Goal: Information Seeking & Learning: Learn about a topic

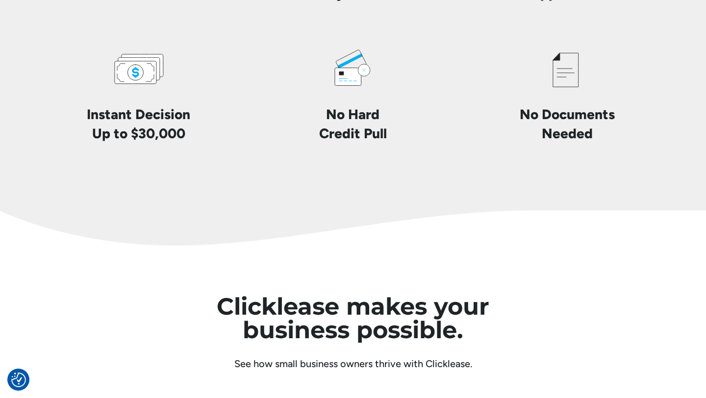
scroll to position [2451, 0]
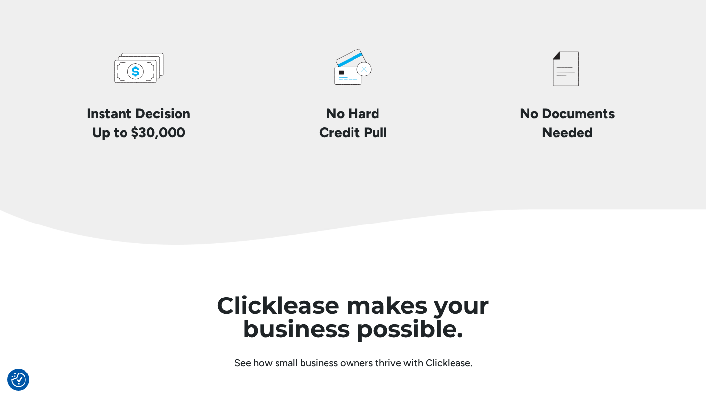
click at [474, 78] on div "No Documents Needed" at bounding box center [567, 91] width 199 height 101
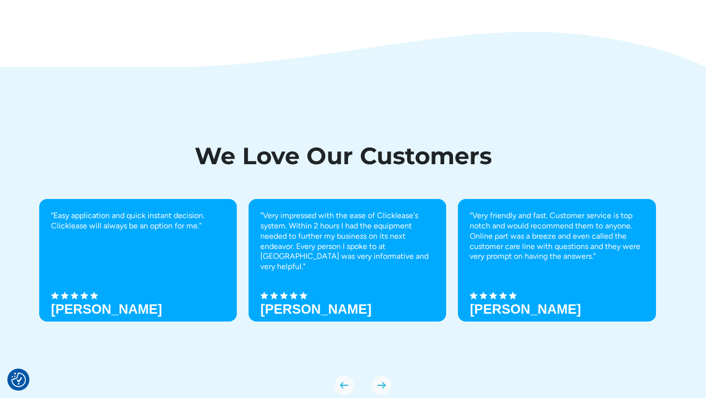
scroll to position [3449, 0]
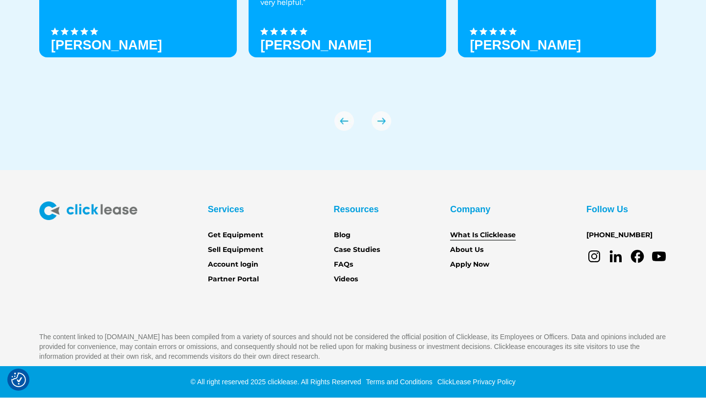
click at [500, 236] on link "What Is Clicklease" at bounding box center [483, 235] width 66 height 11
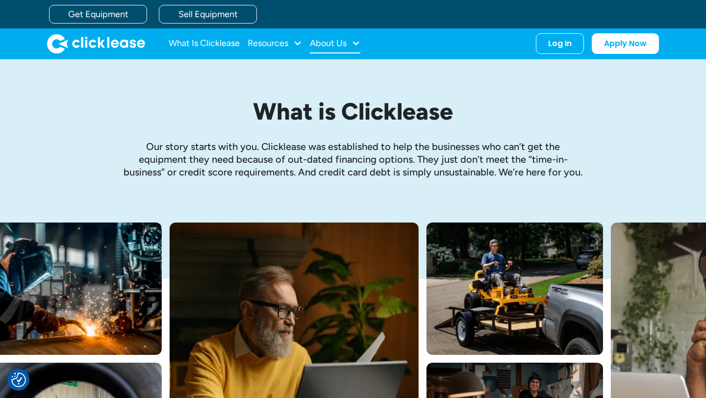
click at [351, 46] on div "About Us" at bounding box center [335, 44] width 51 height 20
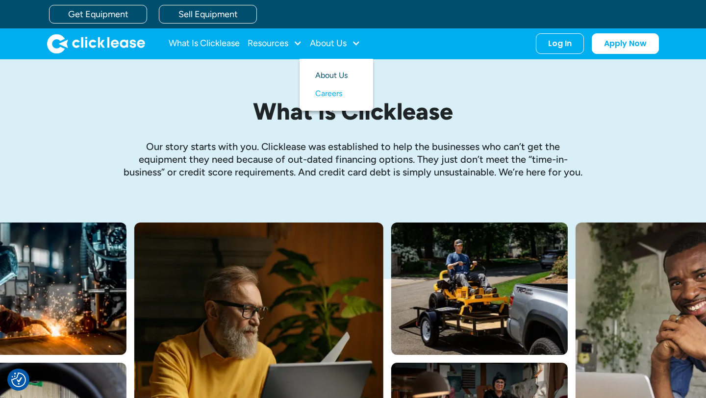
click at [338, 73] on link "About Us" at bounding box center [336, 76] width 42 height 18
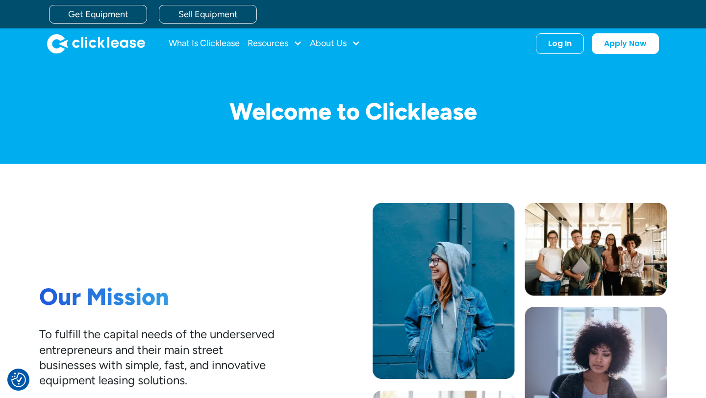
click at [71, 46] on img "home" at bounding box center [96, 44] width 98 height 20
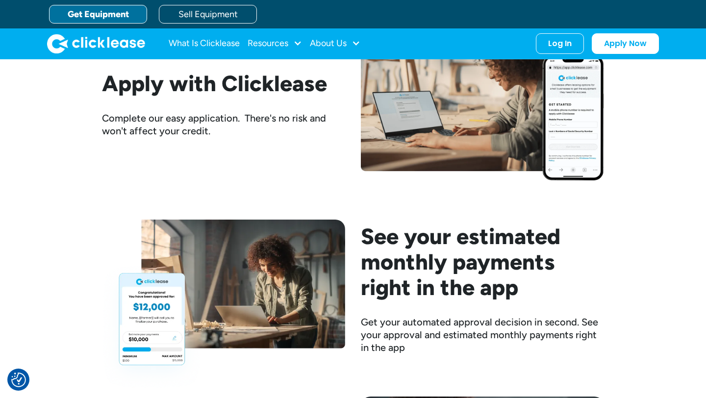
scroll to position [1167, 0]
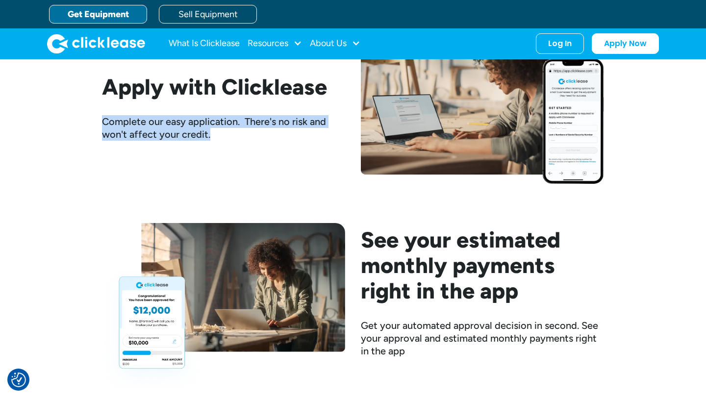
drag, startPoint x: 103, startPoint y: 120, endPoint x: 242, endPoint y: 139, distance: 141.1
click at [242, 139] on div "Complete our easy application. There's no risk and won't affect your credit." at bounding box center [223, 128] width 243 height 26
copy div "Complete our easy application. There's no risk and won't affect your credit."
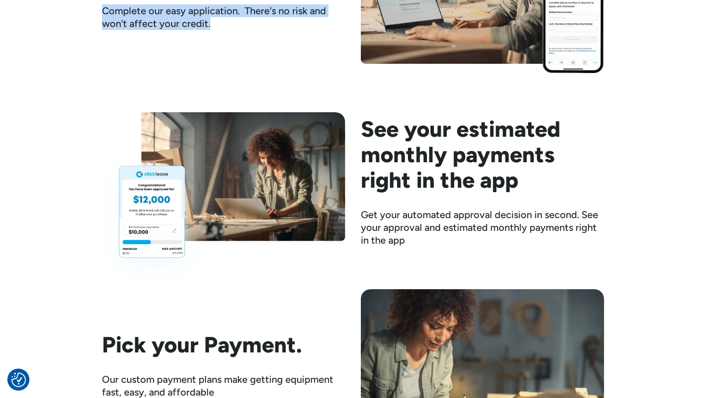
scroll to position [1279, 0]
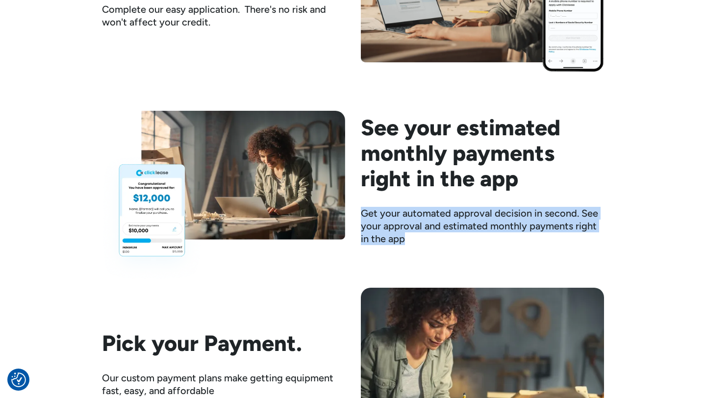
drag, startPoint x: 361, startPoint y: 213, endPoint x: 427, endPoint y: 251, distance: 75.6
click at [427, 251] on div "Find The Equipment Clicklease partners with thousands of sellers around the cou…" at bounding box center [353, 177] width 502 height 912
copy div "Get your automated approval decision in second. See your approval and estimated…"
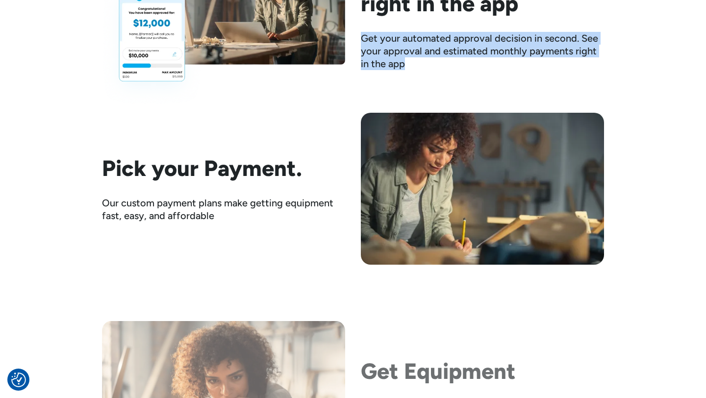
scroll to position [1459, 0]
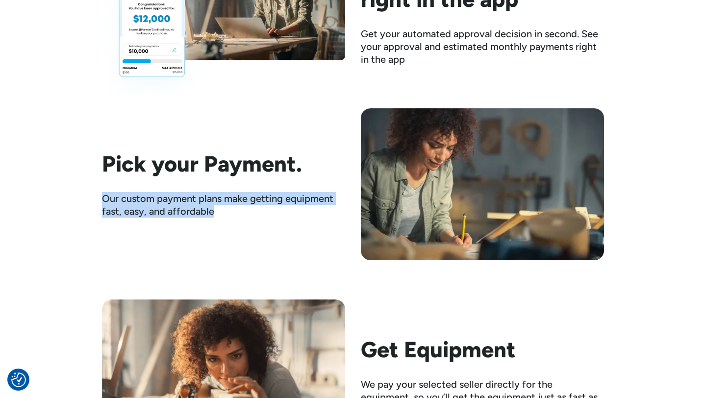
drag, startPoint x: 104, startPoint y: 199, endPoint x: 243, endPoint y: 211, distance: 139.8
click at [243, 211] on div "Our custom payment plans make getting equipment fast, easy, and affordable" at bounding box center [223, 205] width 243 height 26
copy div "Our custom payment plans make getting equipment fast, easy, and affordable"
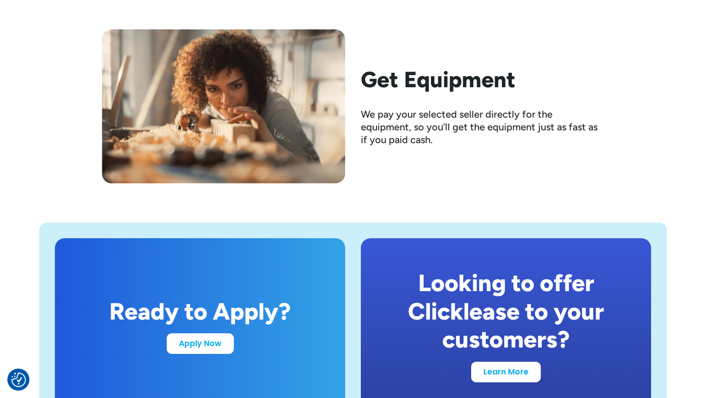
scroll to position [1743, 0]
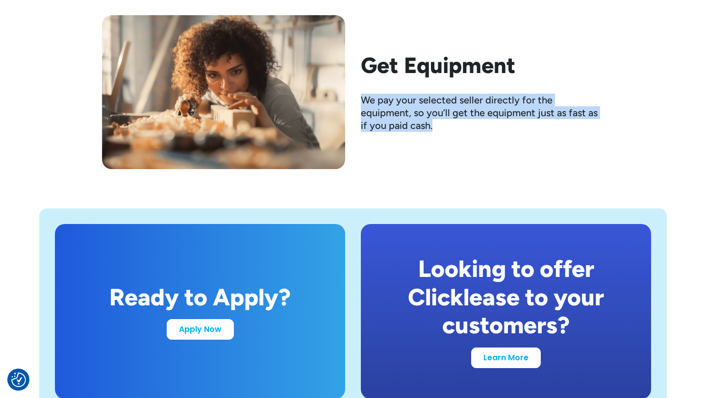
drag, startPoint x: 361, startPoint y: 100, endPoint x: 396, endPoint y: 144, distance: 55.8
click at [396, 144] on div "Get Equipment We pay your selected seller directly for the equipment, so you’ll…" at bounding box center [353, 92] width 502 height 154
copy div "We pay your selected seller directly for the equipment, so you’ll get the equip…"
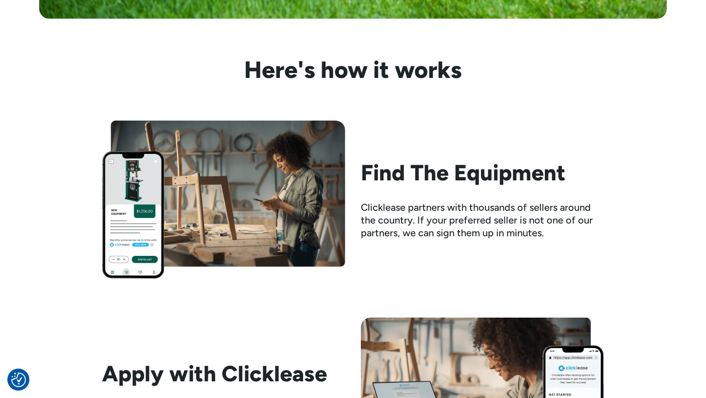
scroll to position [878, 0]
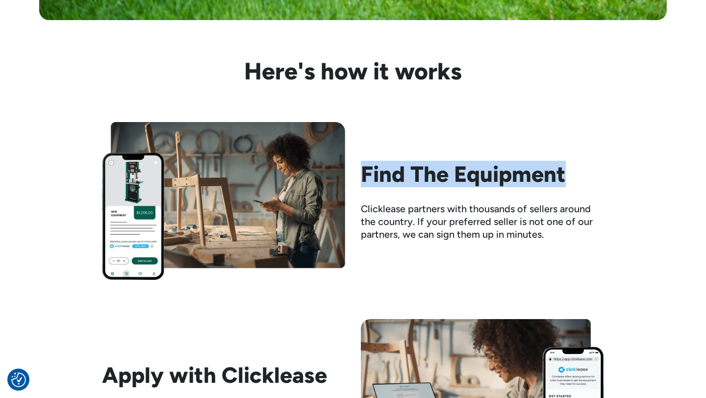
drag, startPoint x: 362, startPoint y: 169, endPoint x: 576, endPoint y: 184, distance: 214.9
click at [576, 184] on h2 "Find The Equipment" at bounding box center [482, 174] width 243 height 26
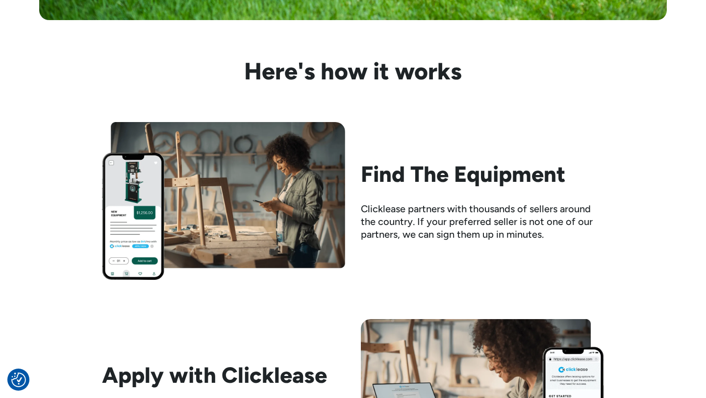
click at [144, 332] on div "Apply with Clicklease Complete our easy application. There's no risk and won't …" at bounding box center [353, 395] width 502 height 153
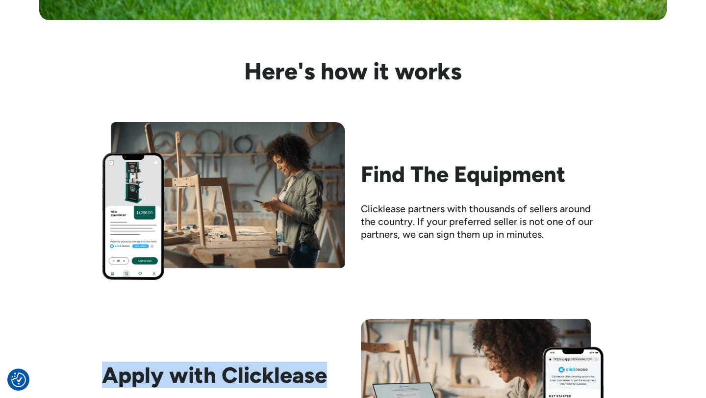
drag, startPoint x: 103, startPoint y: 377, endPoint x: 325, endPoint y: 378, distance: 222.7
click at [325, 378] on h2 "Apply with Clicklease" at bounding box center [223, 375] width 243 height 26
copy h2 "Apply with Clicklease"
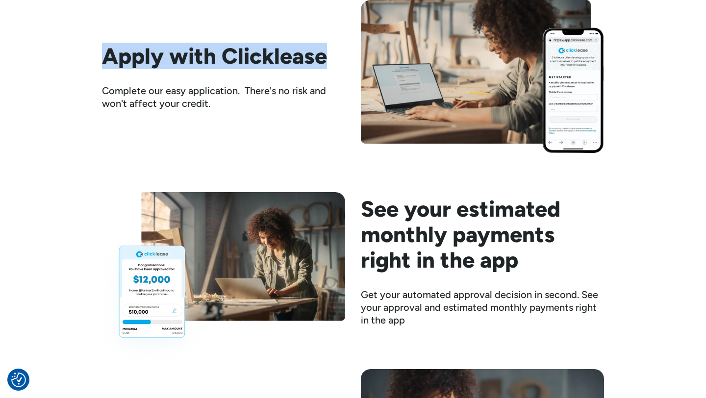
scroll to position [1196, 0]
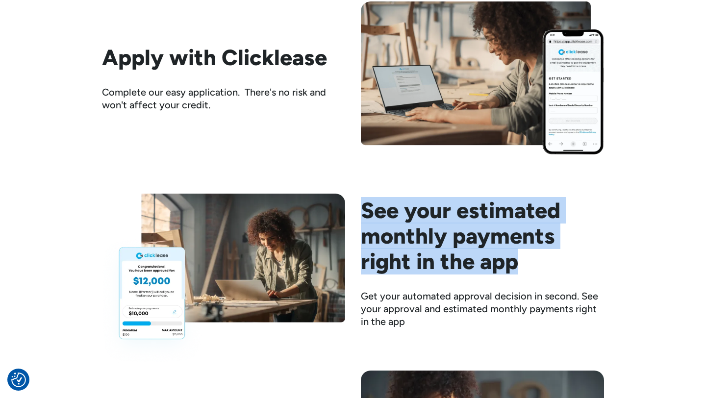
drag, startPoint x: 364, startPoint y: 206, endPoint x: 532, endPoint y: 258, distance: 175.5
click at [532, 258] on h2 "See your estimated monthly payments right in the app" at bounding box center [482, 236] width 243 height 77
copy h2 "See your estimated monthly payments right in the app"
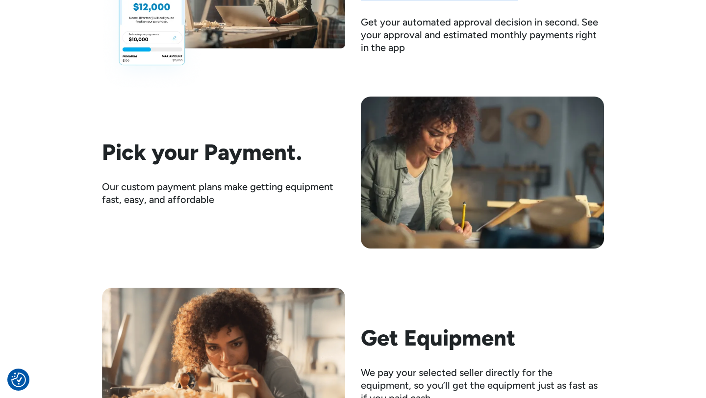
scroll to position [1530, 0]
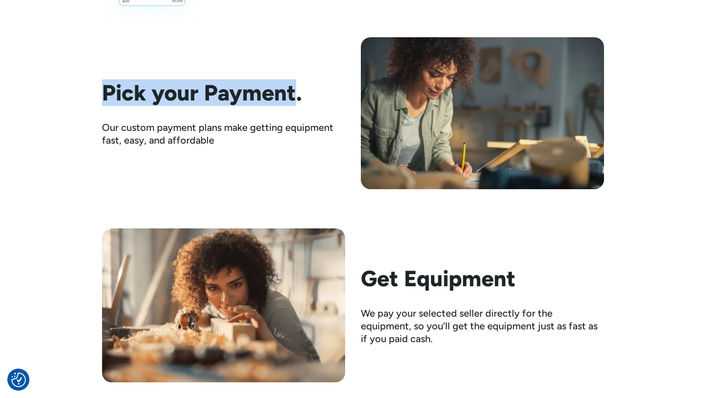
drag, startPoint x: 103, startPoint y: 94, endPoint x: 295, endPoint y: 100, distance: 191.9
click at [295, 100] on h2 "Pick your Payment." at bounding box center [223, 93] width 243 height 26
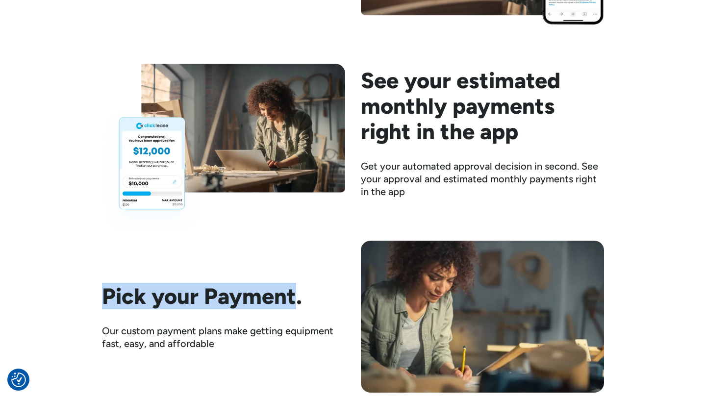
scroll to position [1327, 0]
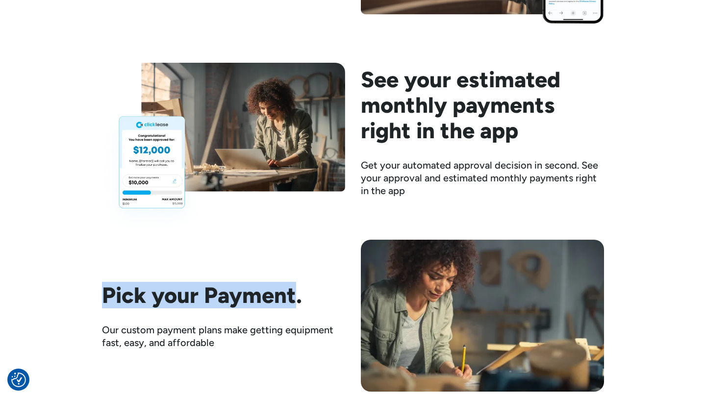
click at [103, 300] on h2 "Pick your Payment." at bounding box center [223, 296] width 243 height 26
drag, startPoint x: 103, startPoint y: 300, endPoint x: 316, endPoint y: 303, distance: 213.4
click at [316, 303] on h2 "Pick your Payment." at bounding box center [223, 296] width 243 height 26
copy h2 "Pick your Payment."
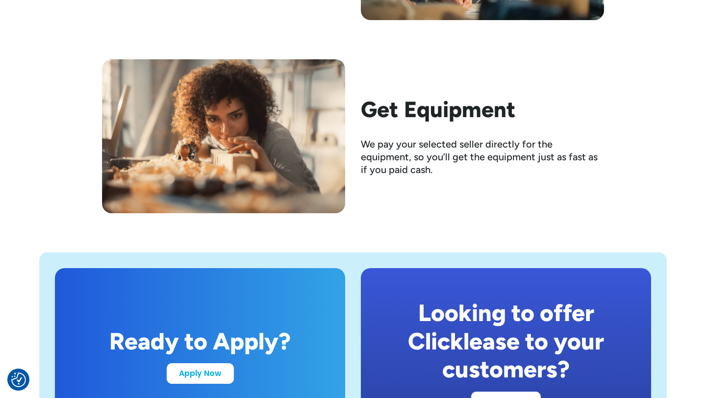
scroll to position [1705, 0]
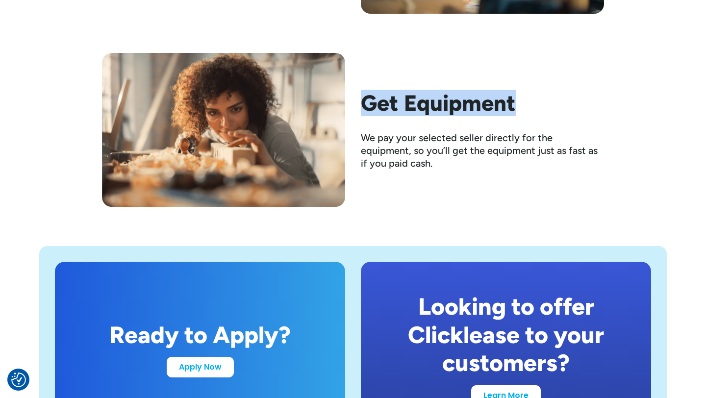
drag, startPoint x: 363, startPoint y: 107, endPoint x: 547, endPoint y: 104, distance: 183.5
click at [547, 104] on h2 "Get Equipment" at bounding box center [482, 103] width 243 height 26
copy h2 "Get Equipment"
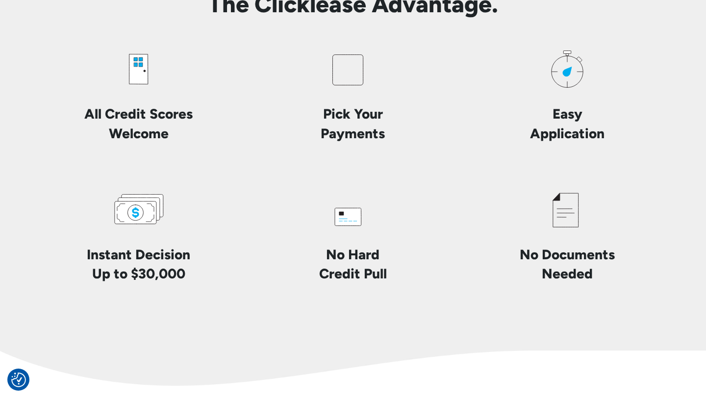
scroll to position [2309, 0]
